Goal: Use online tool/utility: Utilize a website feature to perform a specific function

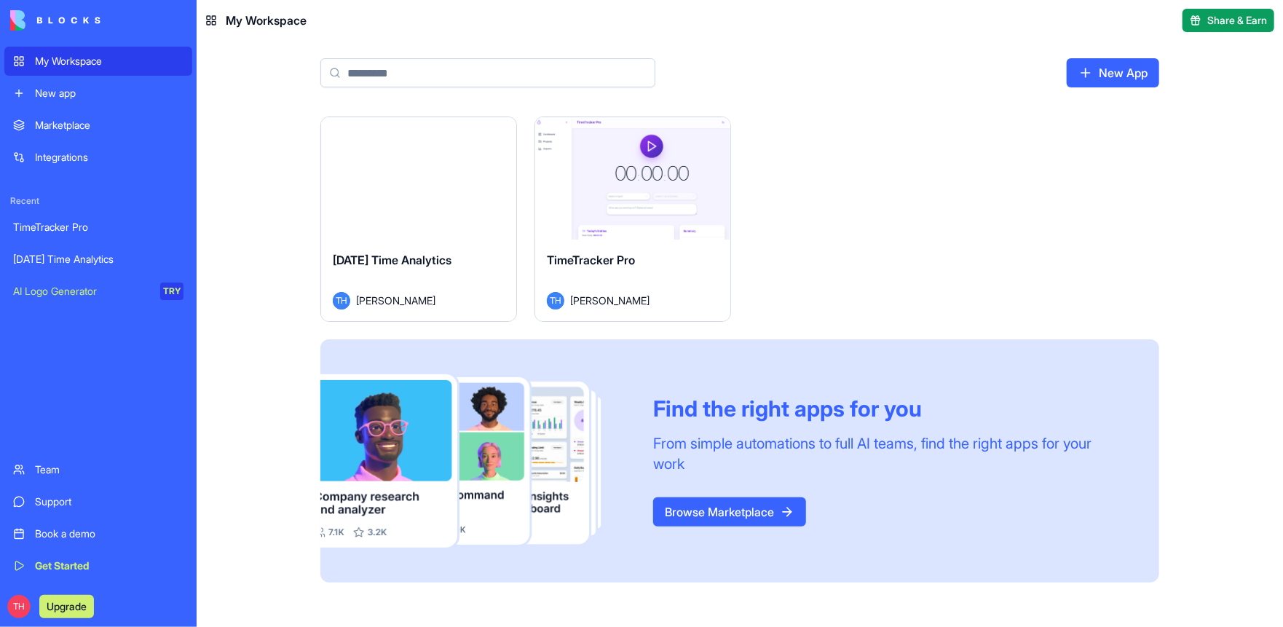
click at [74, 291] on div "AI Logo Generator" at bounding box center [81, 291] width 137 height 15
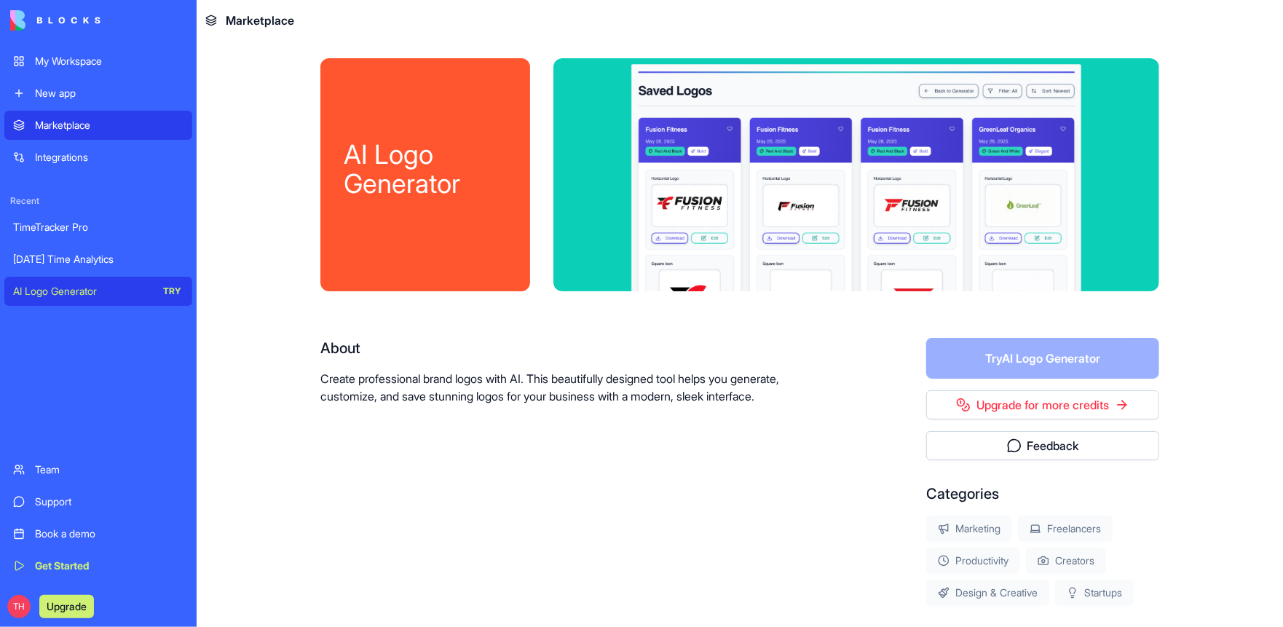
click at [983, 361] on form "Try AI Logo Generator" at bounding box center [1042, 358] width 233 height 41
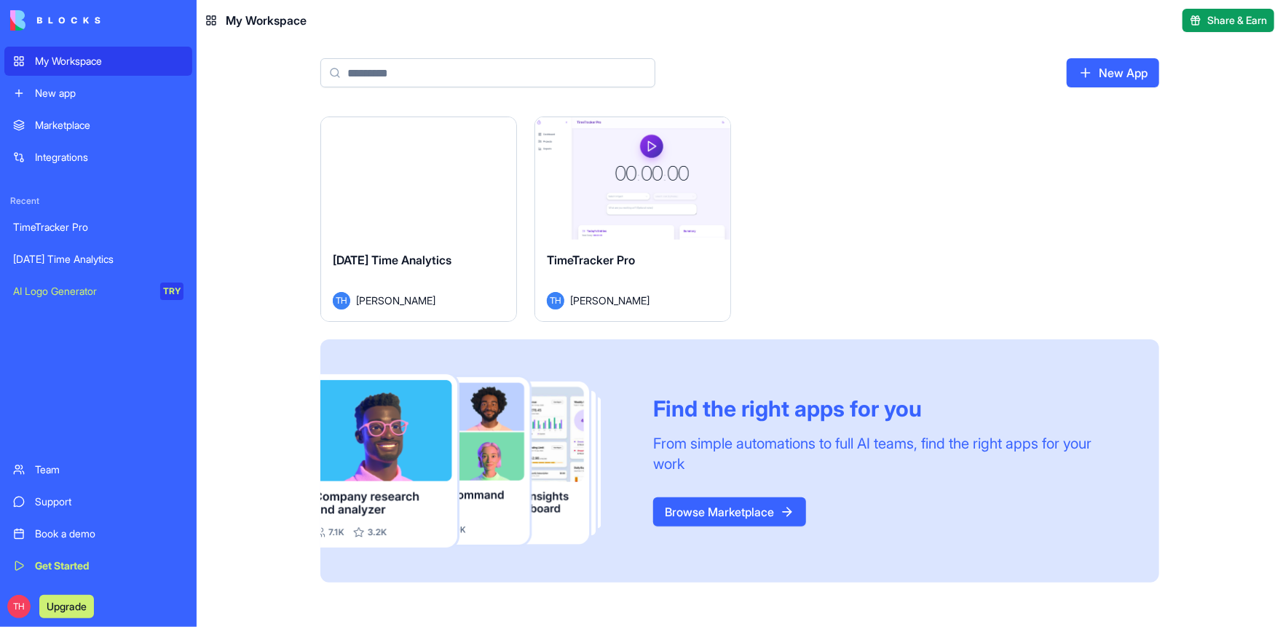
click at [81, 146] on link "Integrations" at bounding box center [98, 157] width 188 height 29
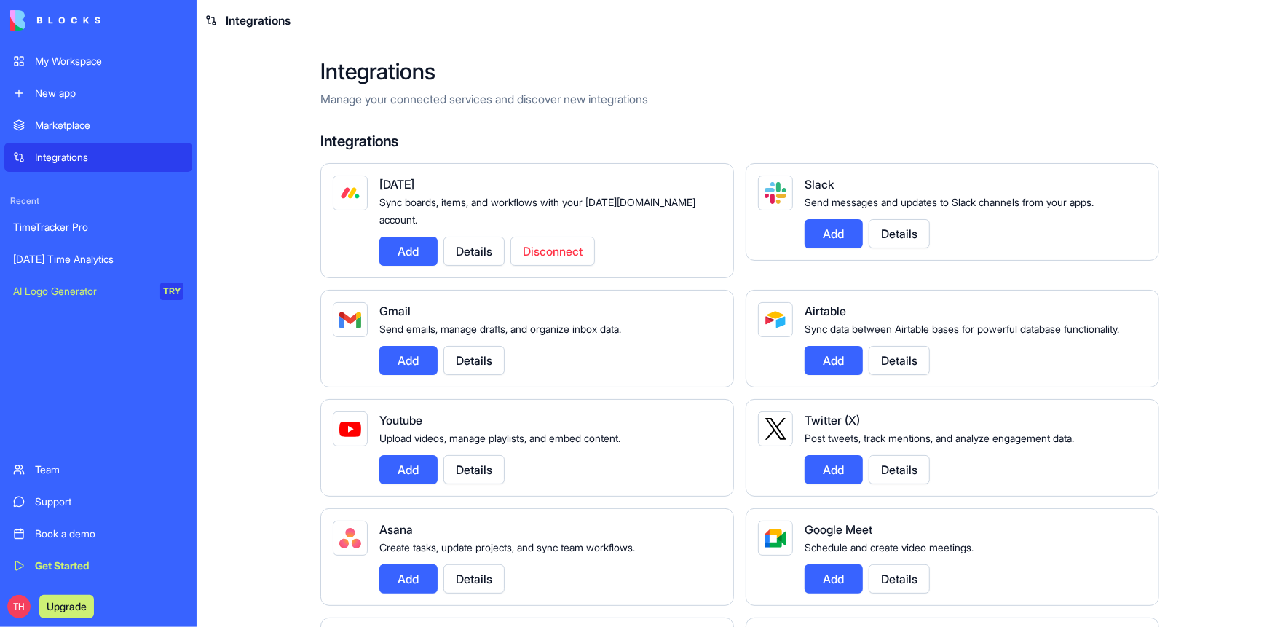
click at [533, 237] on button "Disconnect" at bounding box center [552, 251] width 84 height 29
